Goal: Information Seeking & Learning: Learn about a topic

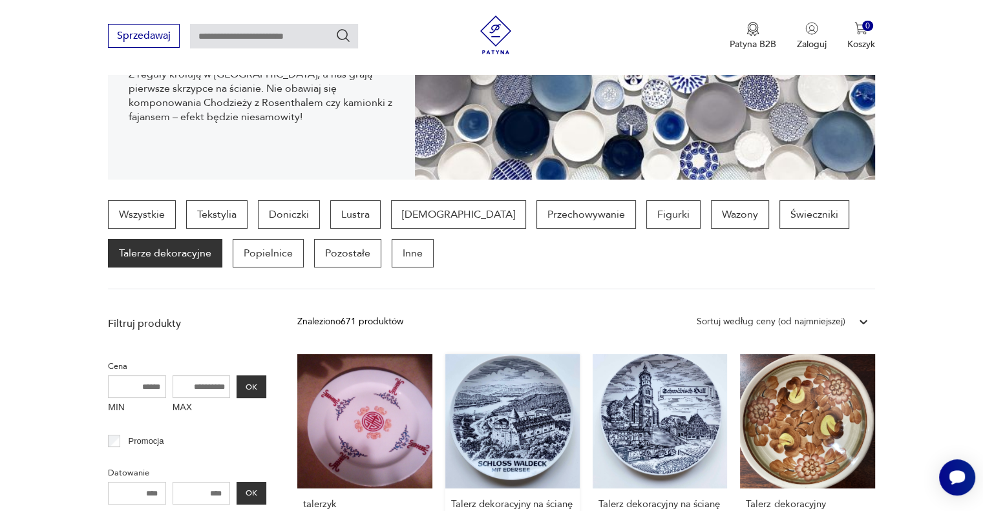
scroll to position [471, 0]
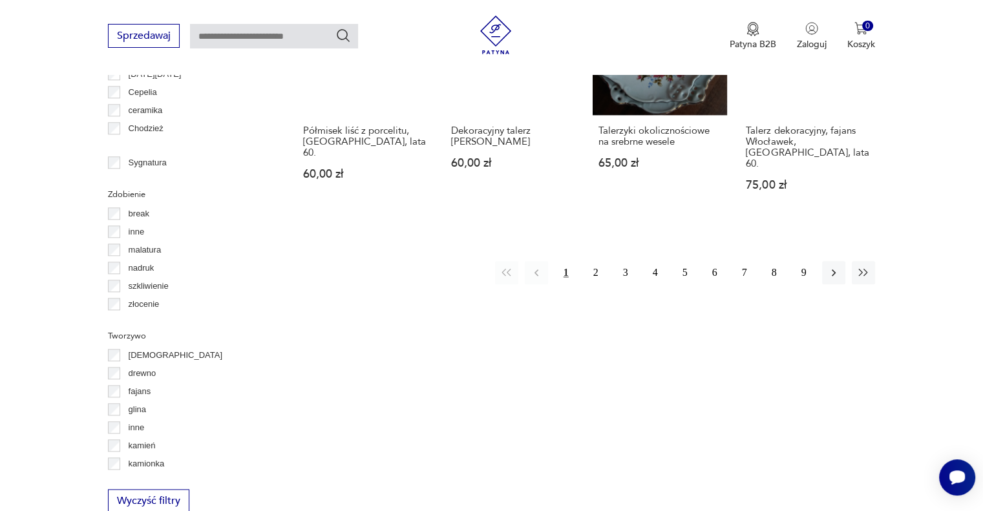
scroll to position [1223, 0]
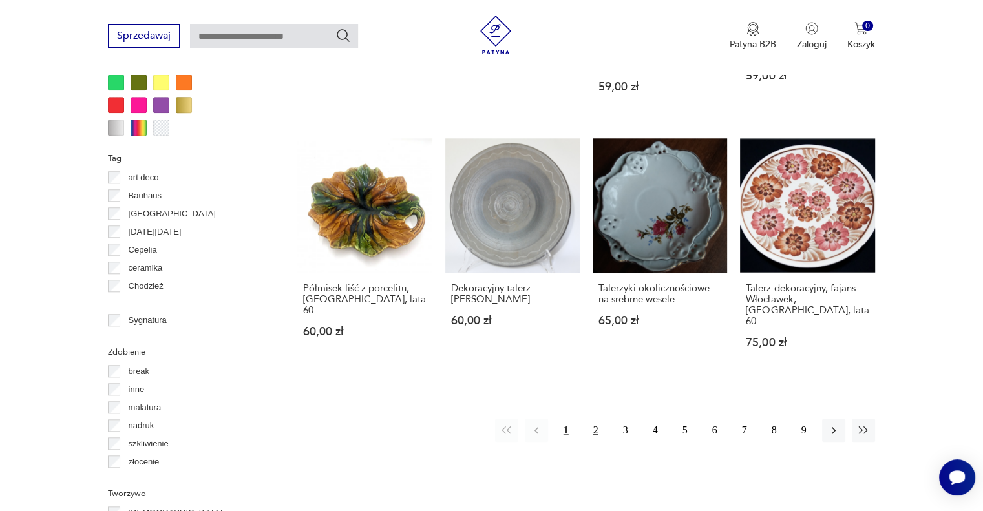
click at [595, 419] on button "2" at bounding box center [595, 430] width 23 height 23
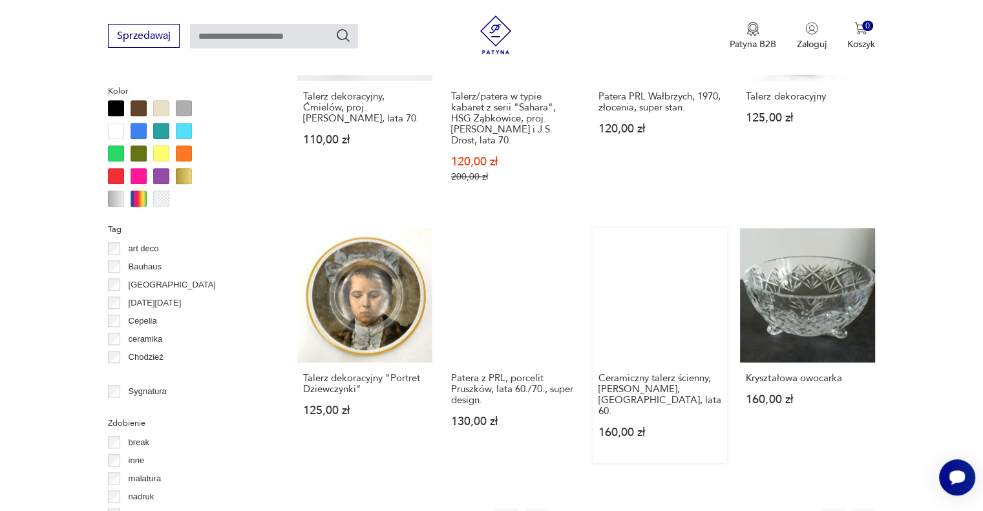
scroll to position [1302, 0]
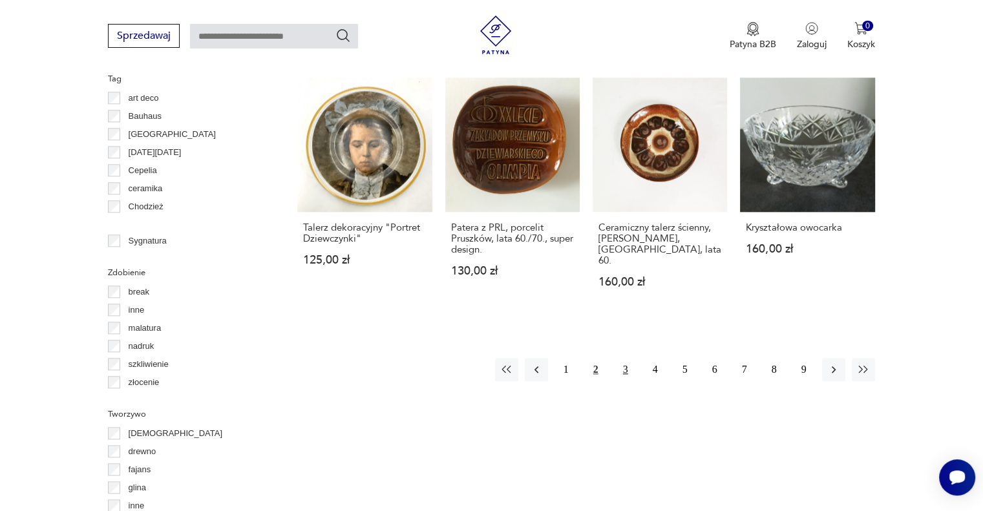
click at [623, 358] on button "3" at bounding box center [625, 369] width 23 height 23
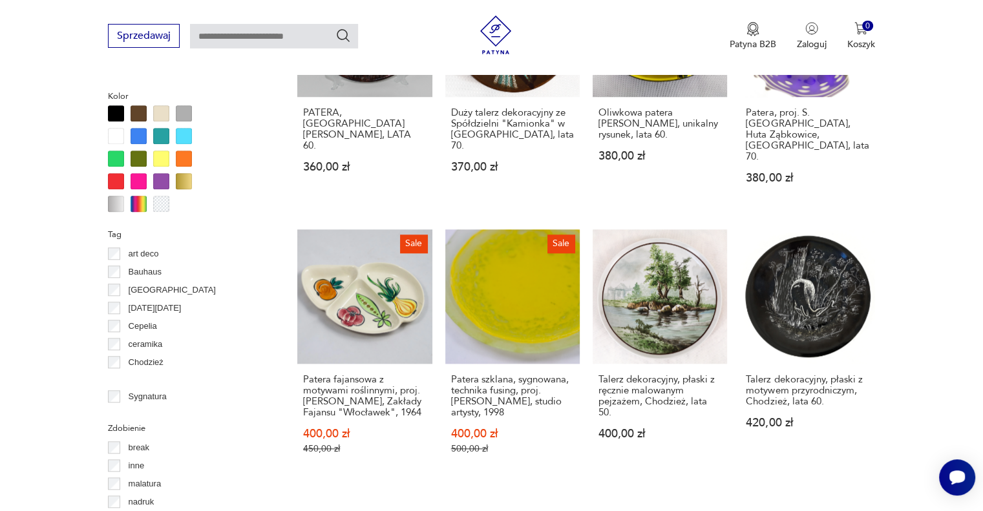
scroll to position [1256, 0]
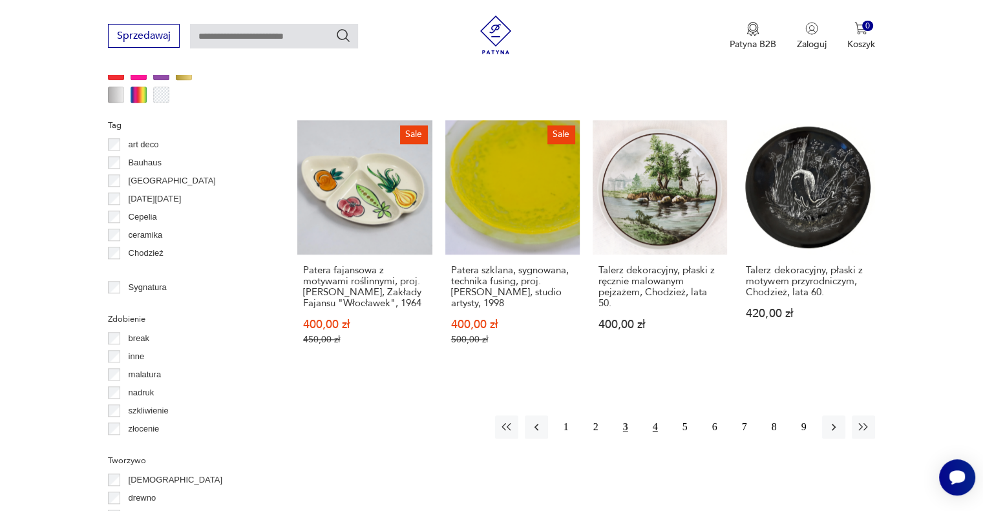
click at [651, 416] on button "4" at bounding box center [655, 427] width 23 height 23
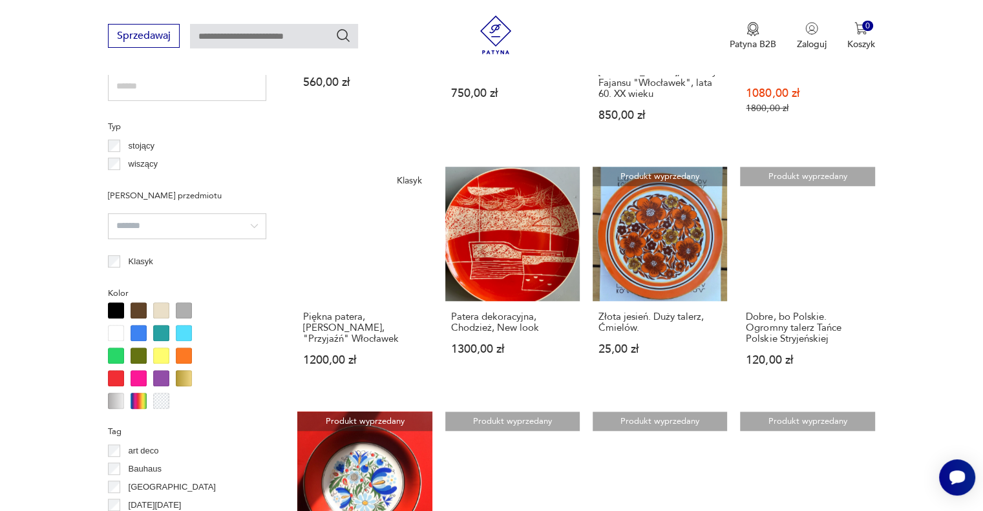
scroll to position [1313, 0]
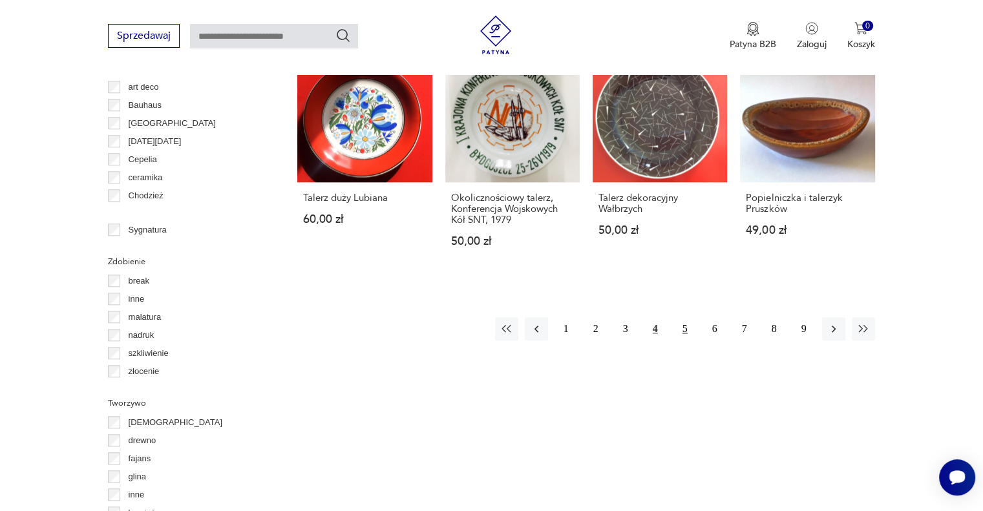
click at [684, 325] on button "5" at bounding box center [684, 328] width 23 height 23
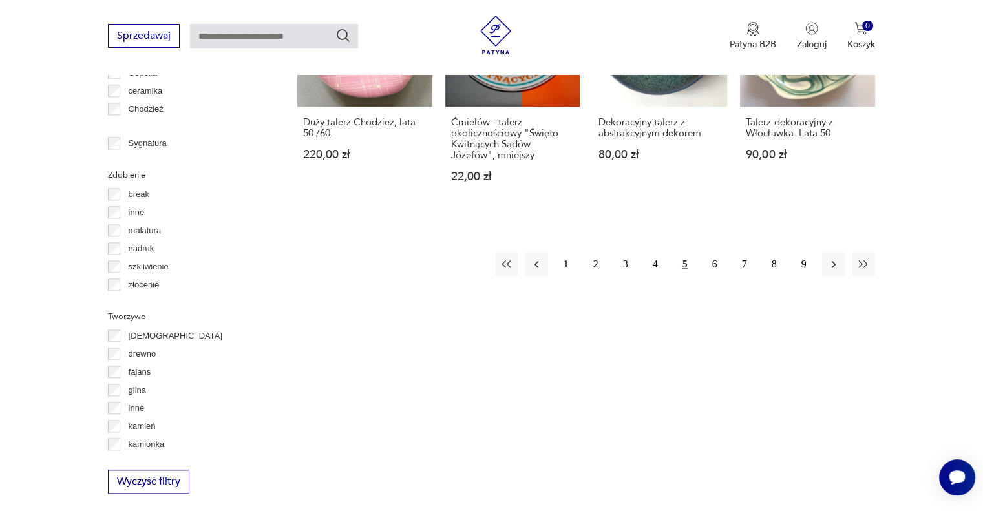
scroll to position [1397, 0]
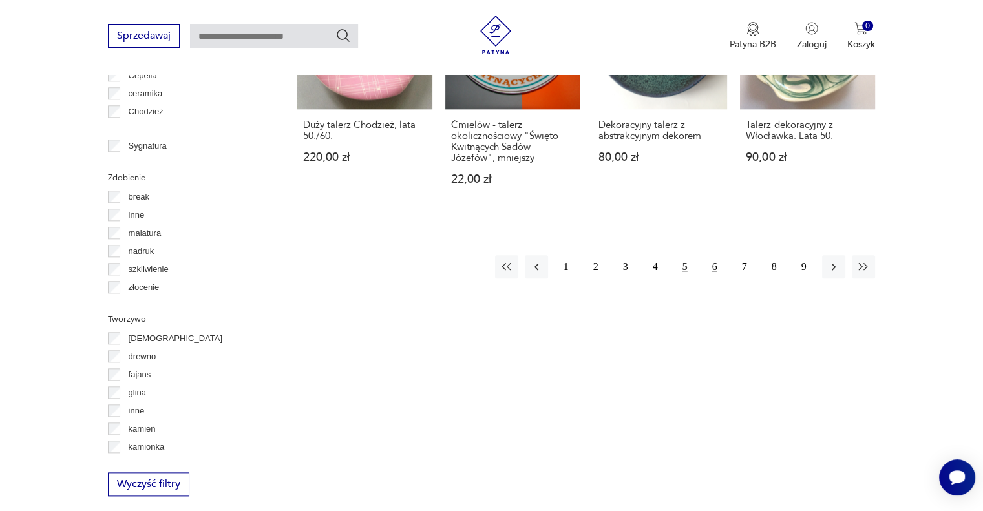
click at [717, 266] on button "6" at bounding box center [714, 266] width 23 height 23
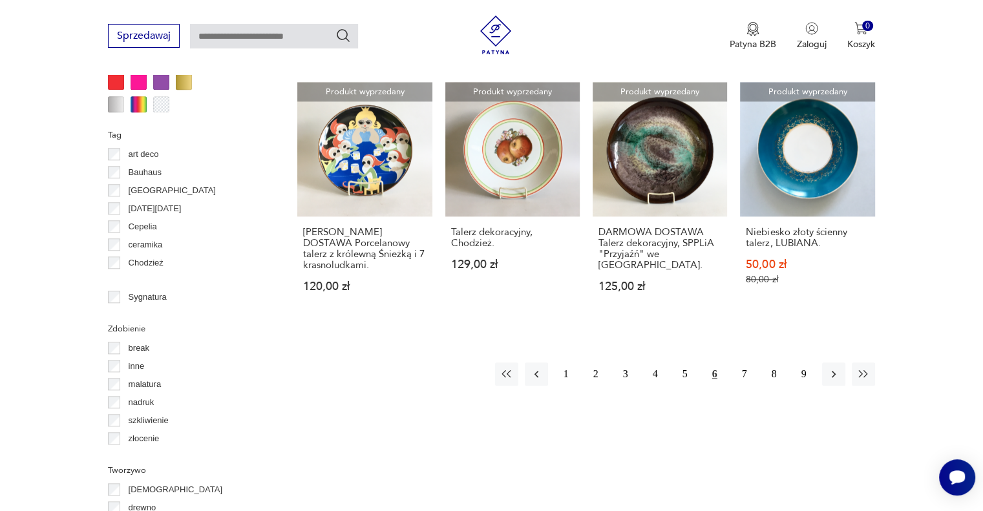
scroll to position [1328, 0]
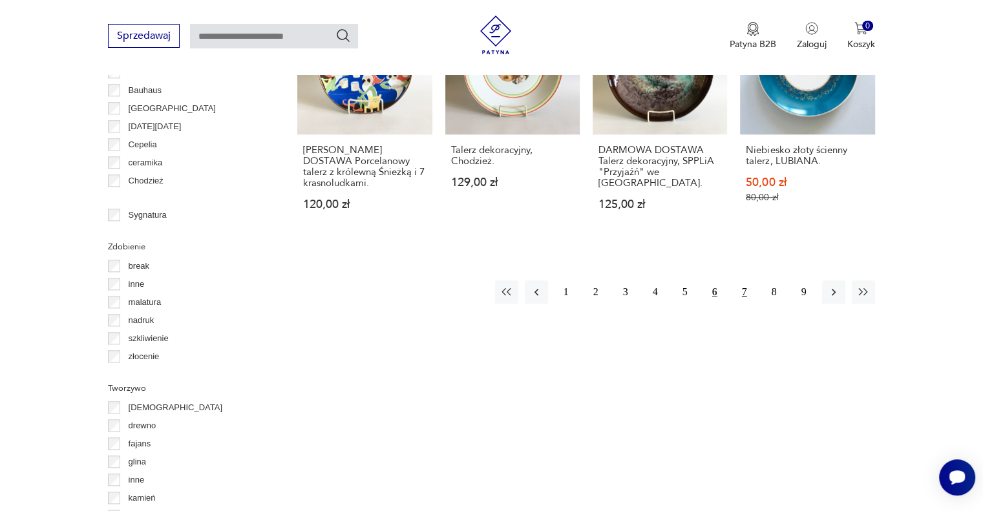
click at [739, 280] on button "7" at bounding box center [744, 291] width 23 height 23
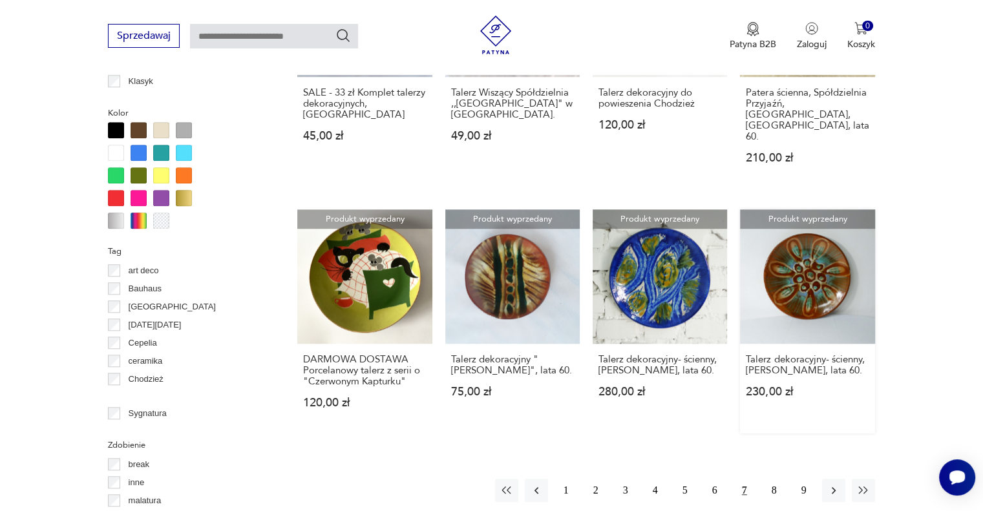
scroll to position [1143, 0]
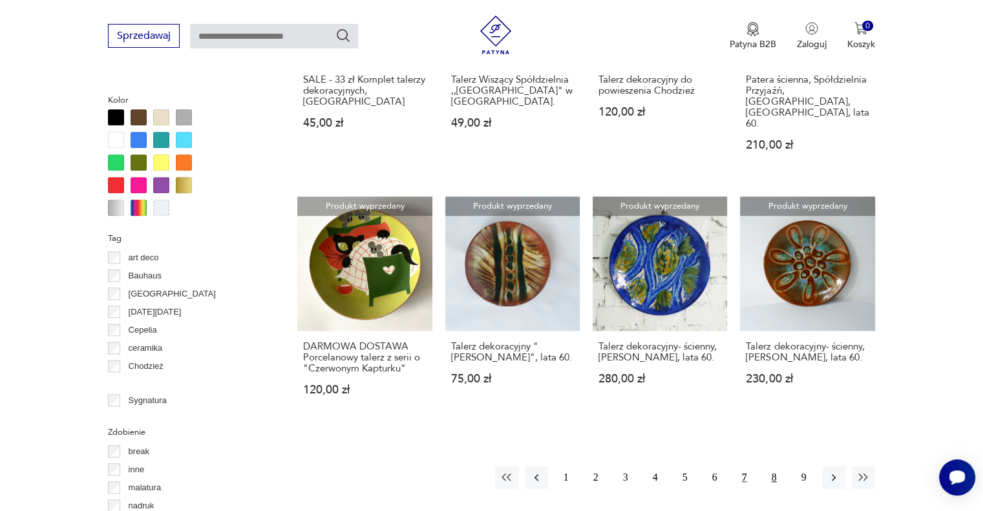
click at [775, 466] on button "8" at bounding box center [774, 477] width 23 height 23
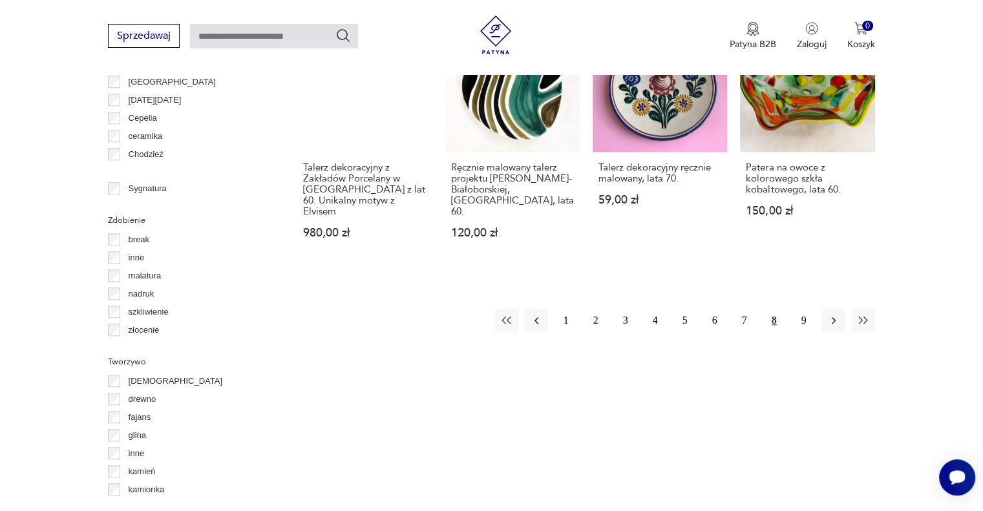
scroll to position [1375, 0]
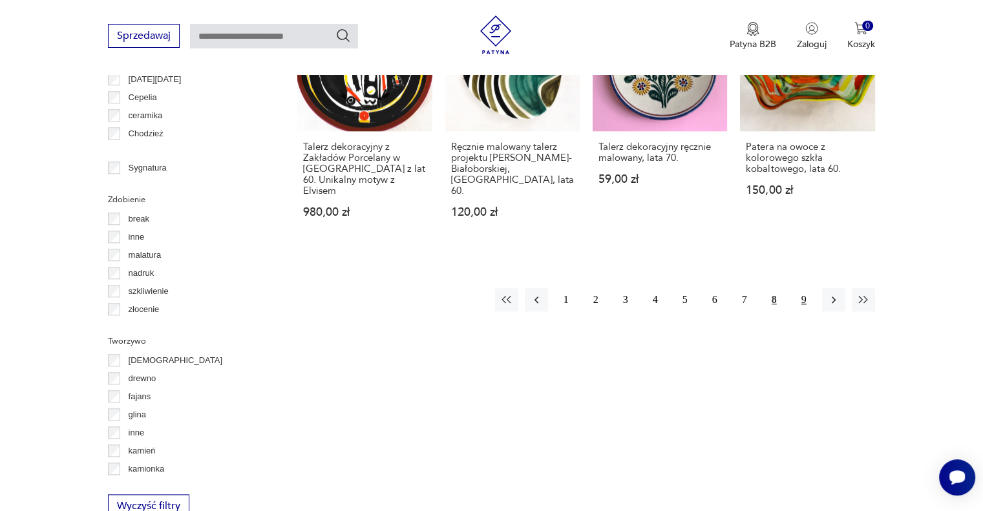
click at [801, 288] on button "9" at bounding box center [803, 299] width 23 height 23
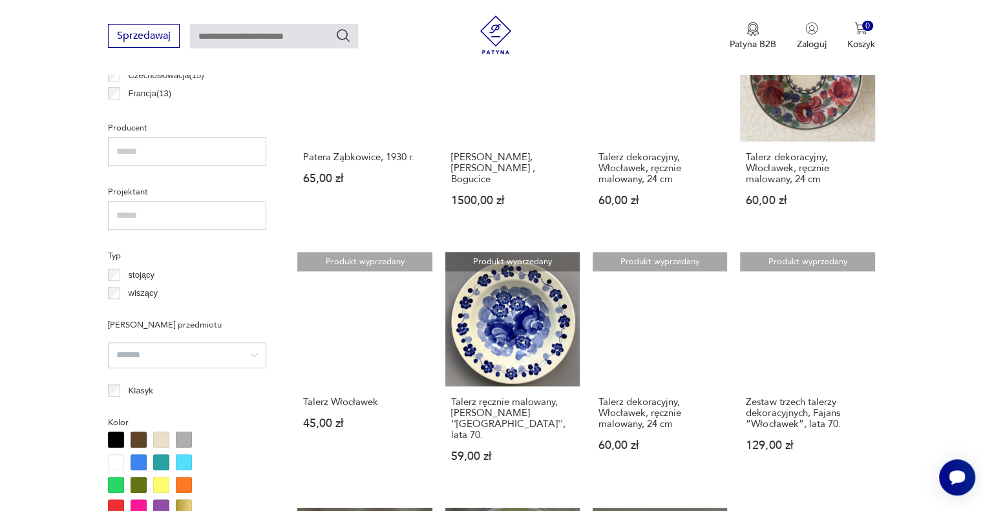
scroll to position [342, 0]
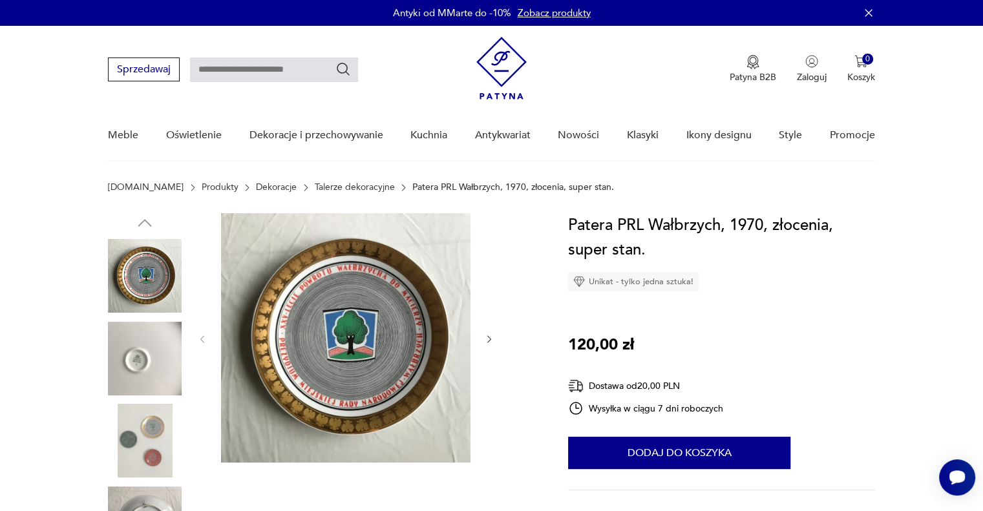
click at [482, 338] on div at bounding box center [345, 339] width 297 height 252
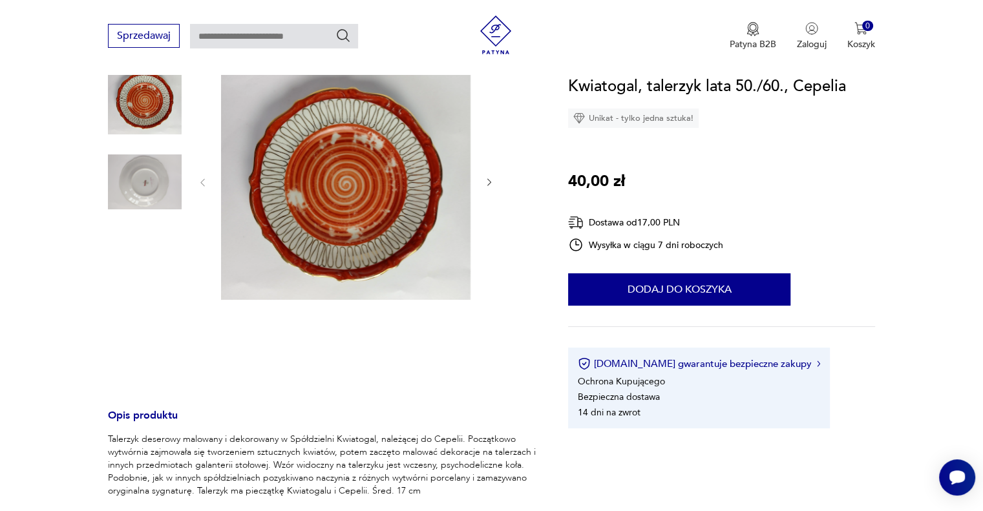
click at [142, 182] on img at bounding box center [145, 182] width 74 height 74
